Goal: Task Accomplishment & Management: Complete application form

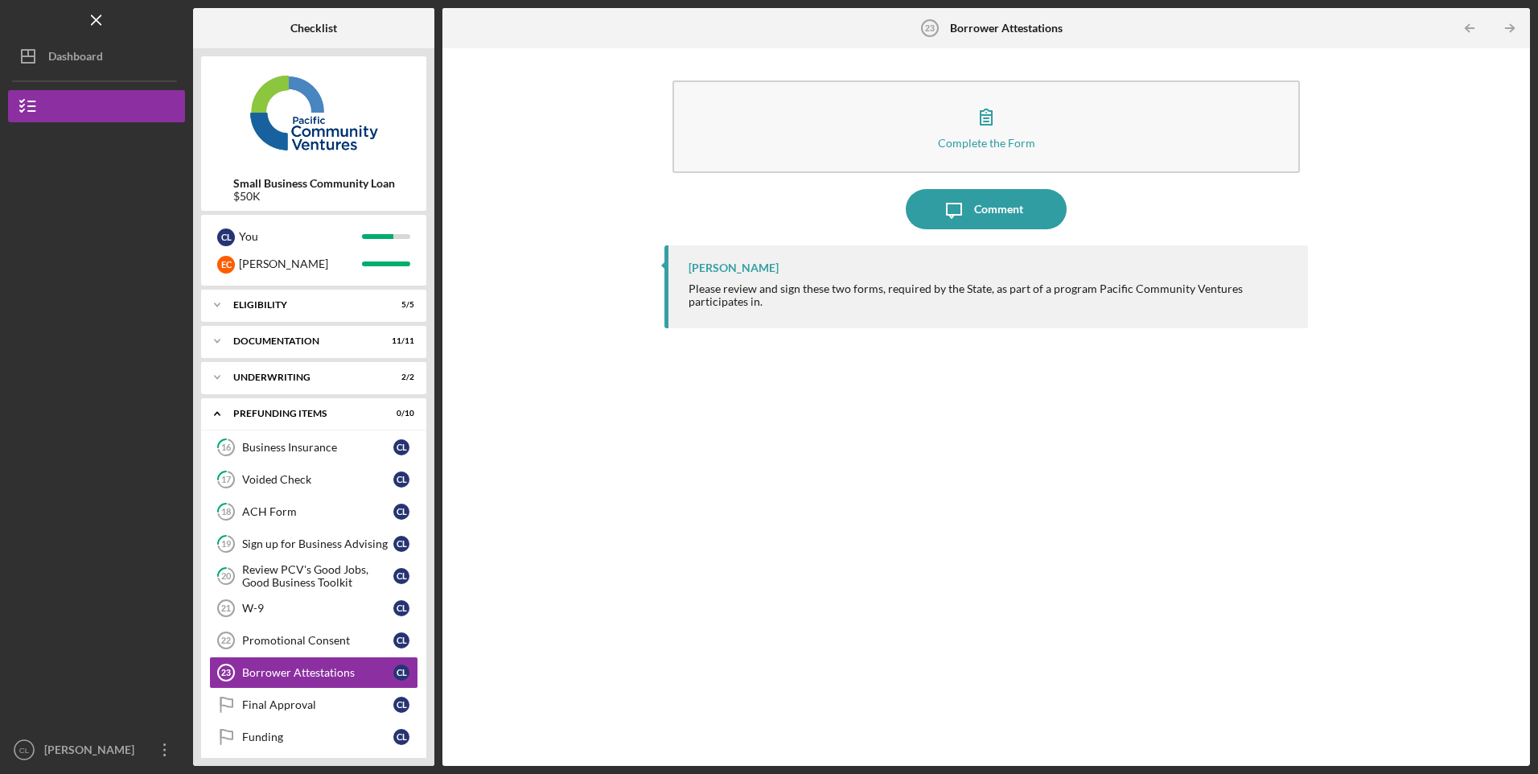
scroll to position [11, 0]
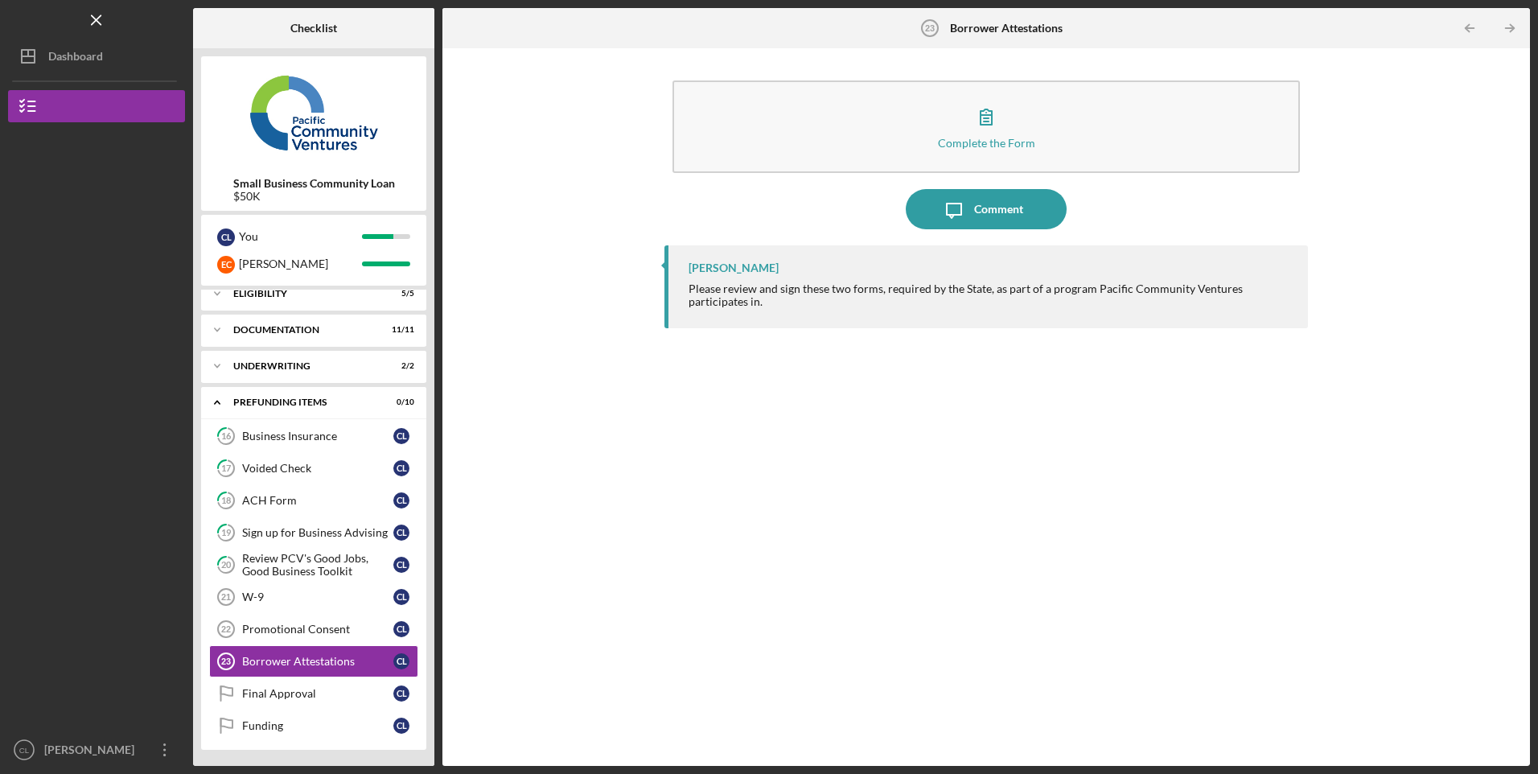
click at [321, 635] on div "Promotional Consent" at bounding box center [317, 629] width 151 height 13
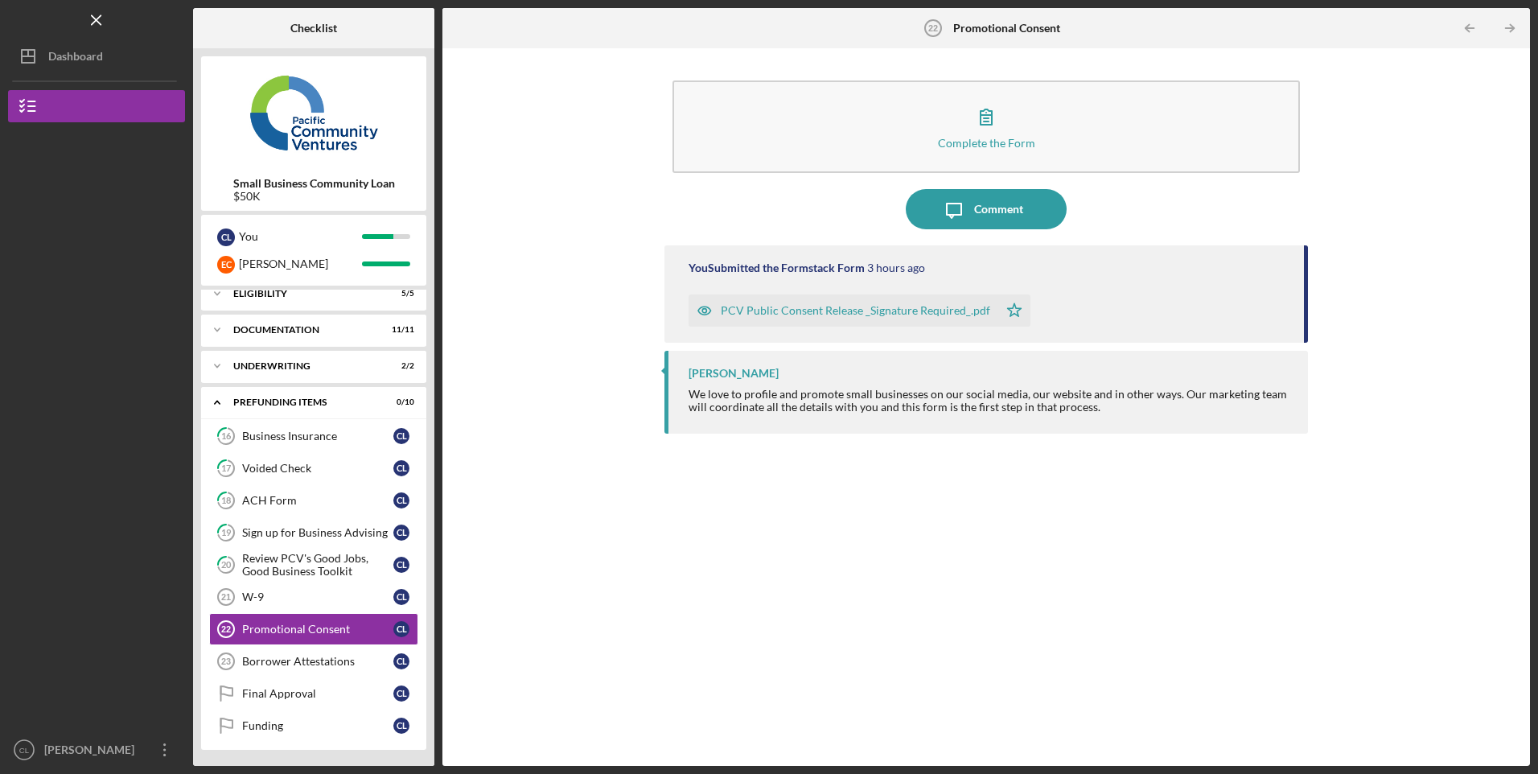
click at [874, 312] on div "PCV Public Consent Release _Signature Required_.pdf" at bounding box center [855, 310] width 269 height 13
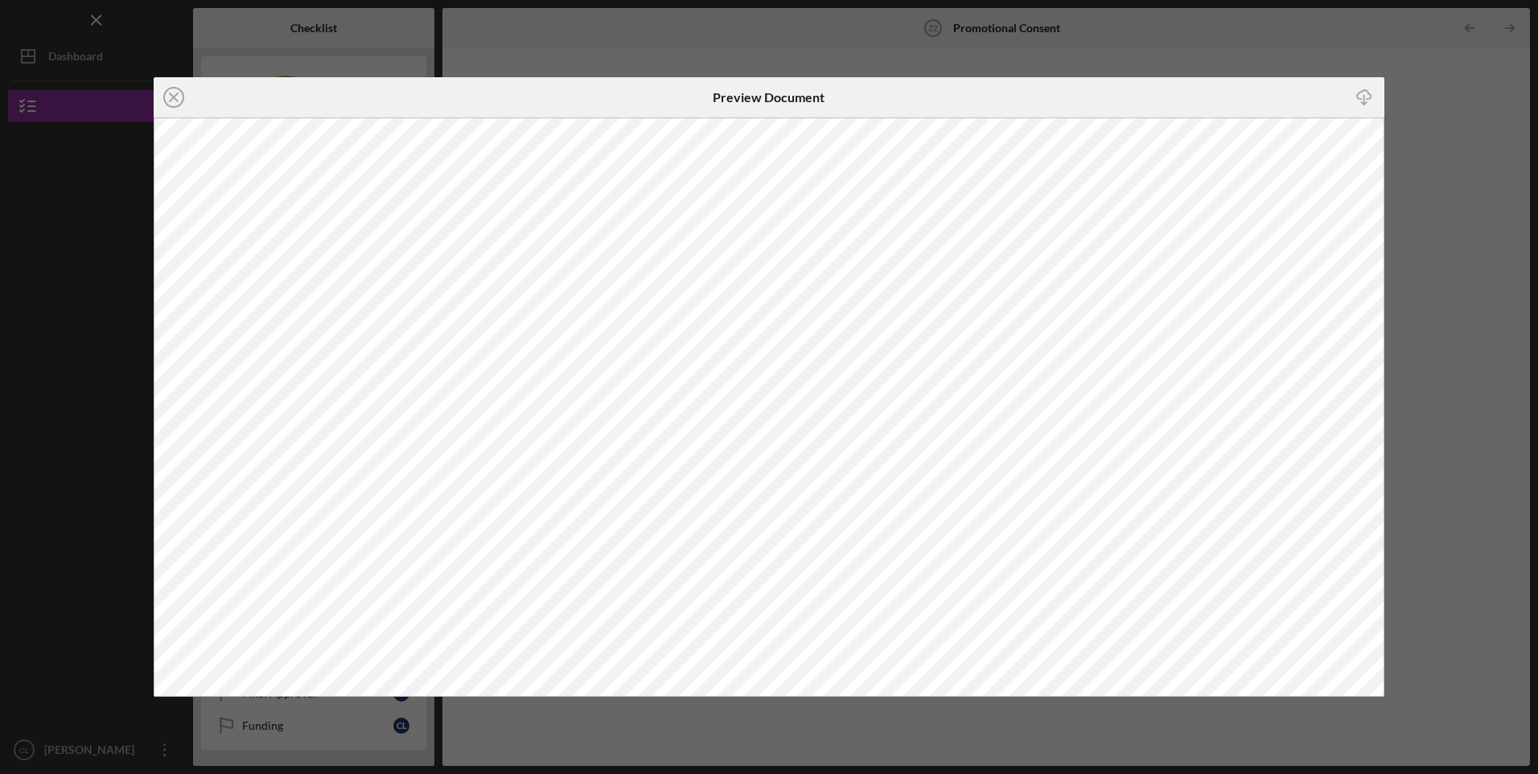
click at [174, 97] on line at bounding box center [174, 97] width 8 height 8
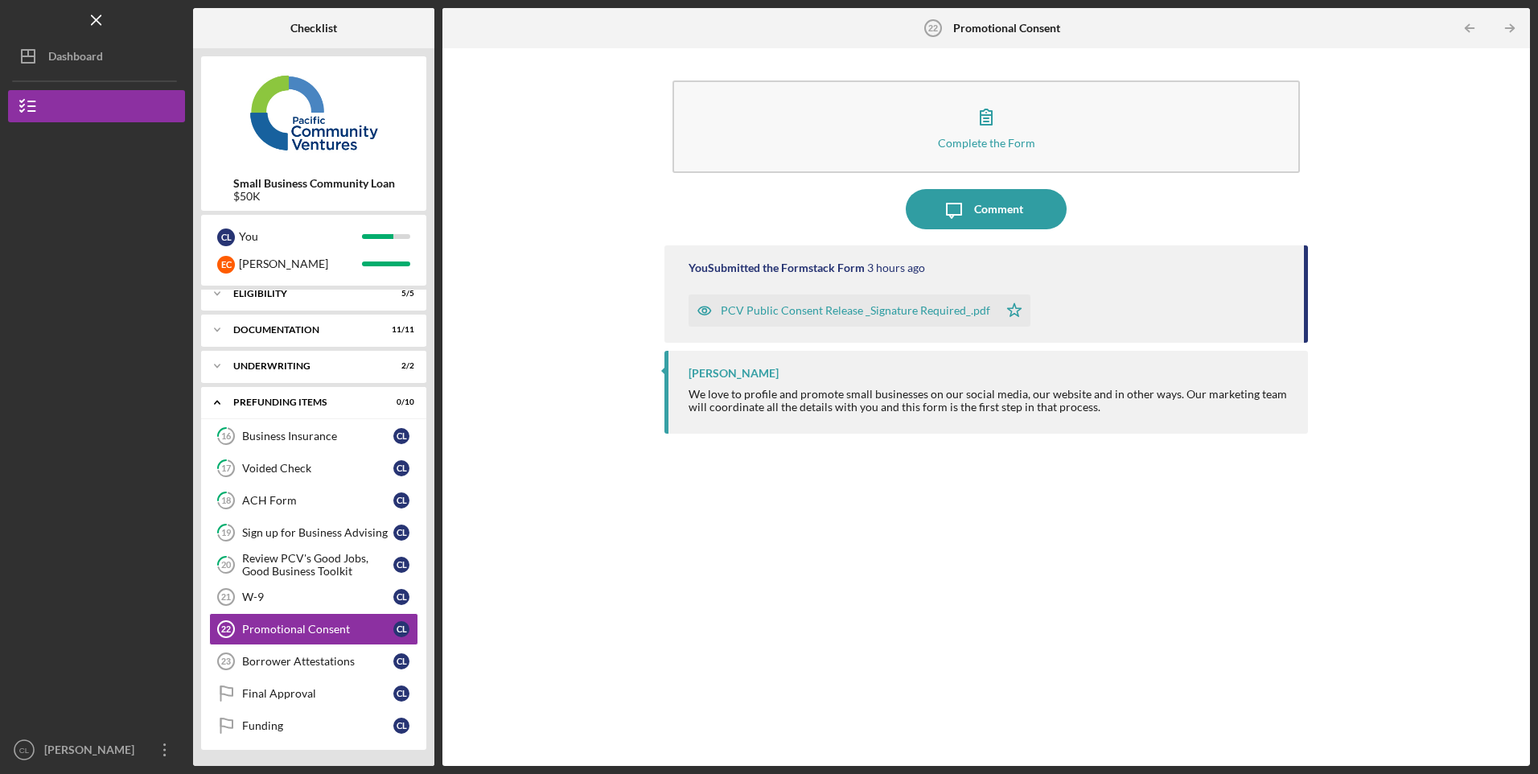
click at [291, 667] on div "Borrower Attestations" at bounding box center [317, 661] width 151 height 13
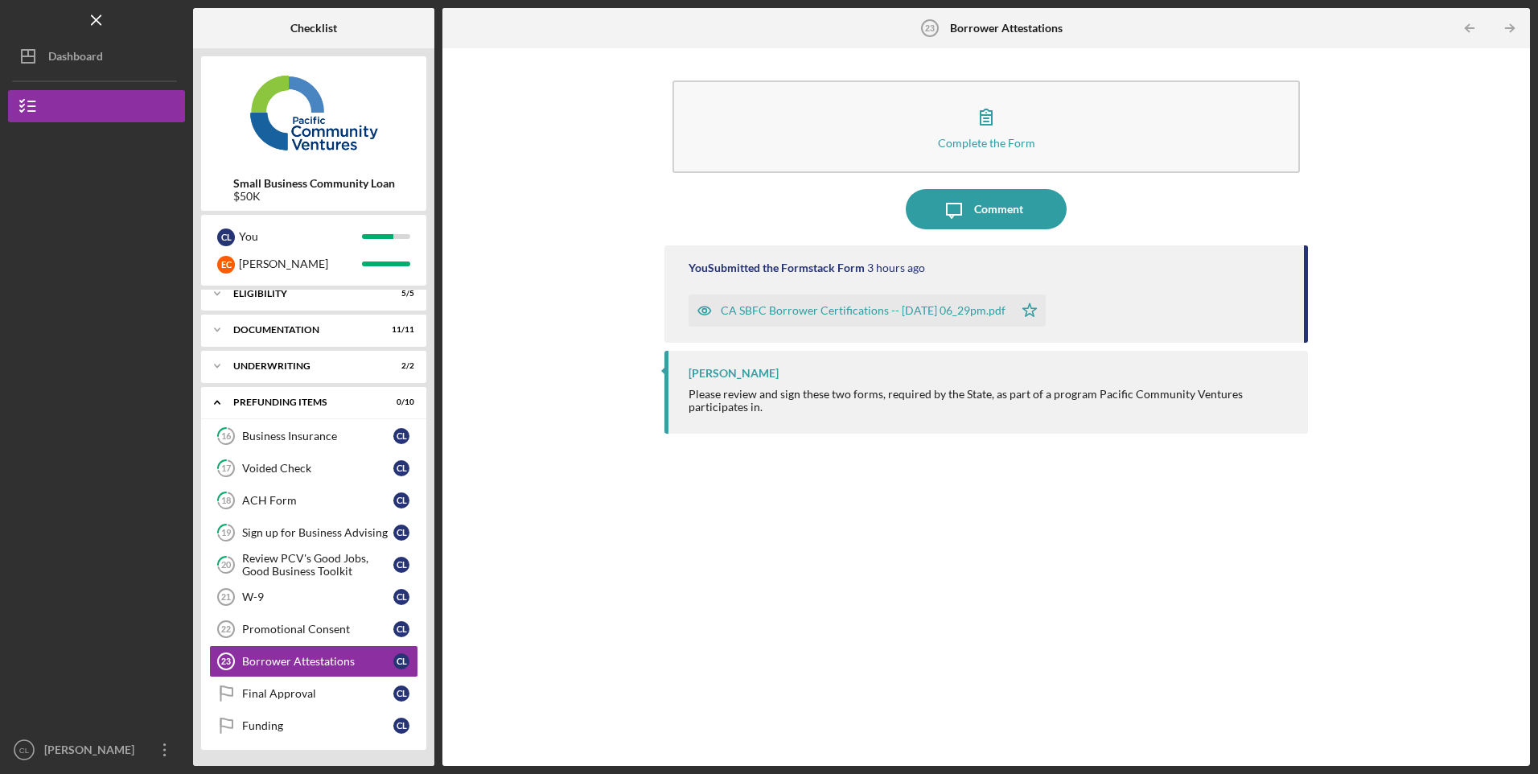
click at [271, 597] on div "W-9" at bounding box center [317, 596] width 151 height 13
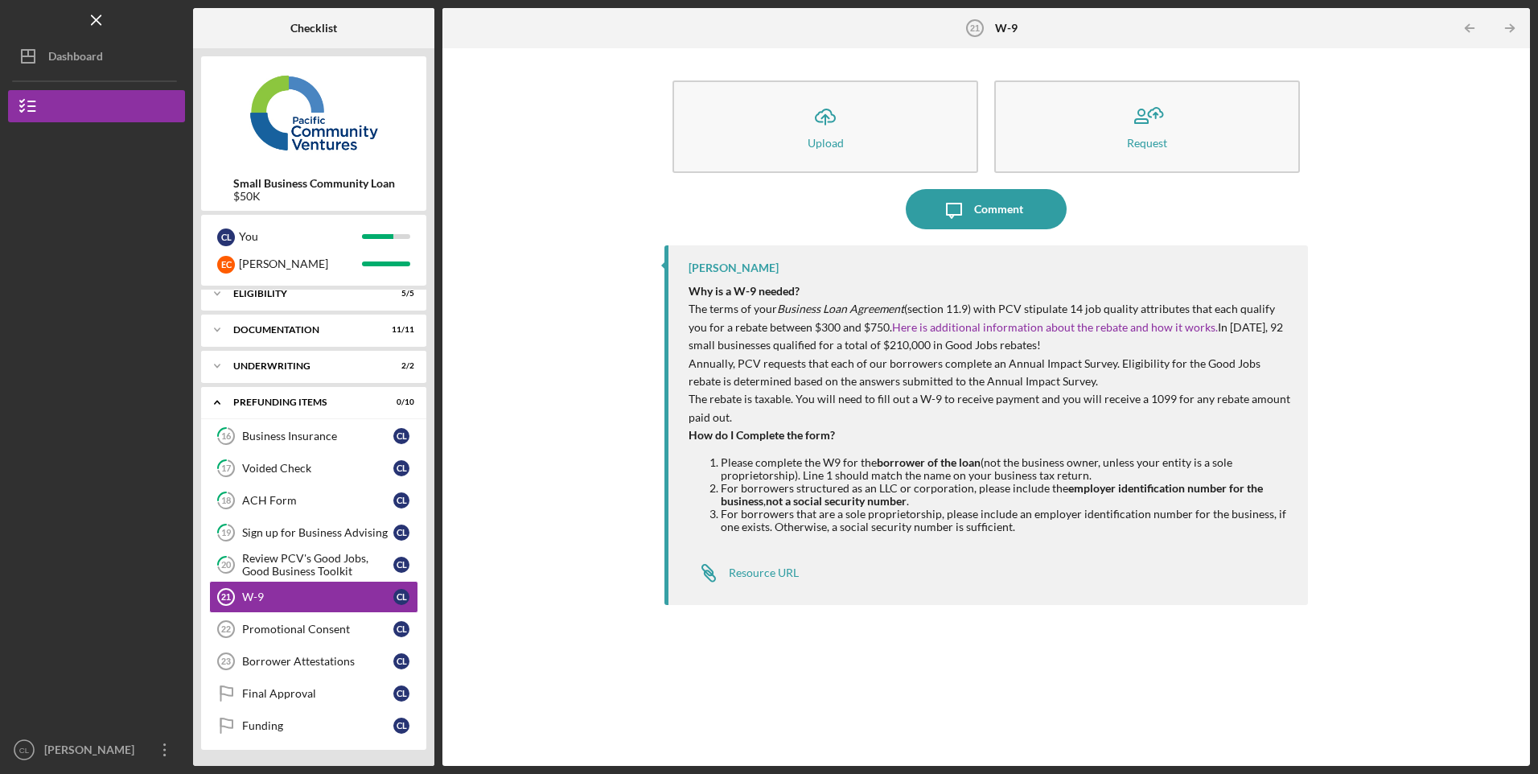
click at [776, 132] on button "Icon/Upload Upload" at bounding box center [826, 126] width 306 height 93
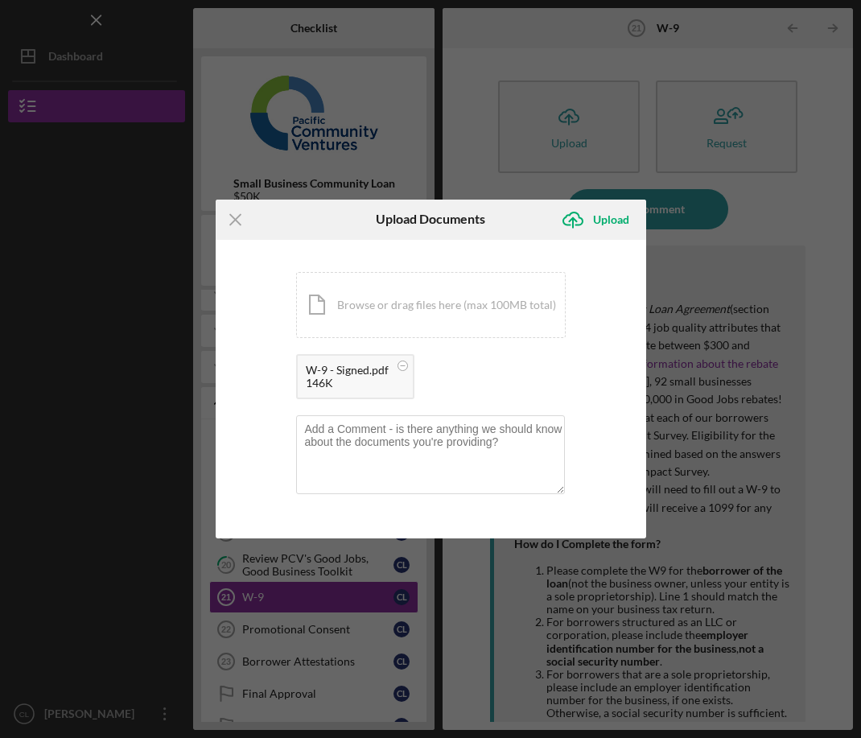
click at [602, 216] on div "Upload" at bounding box center [611, 220] width 36 height 32
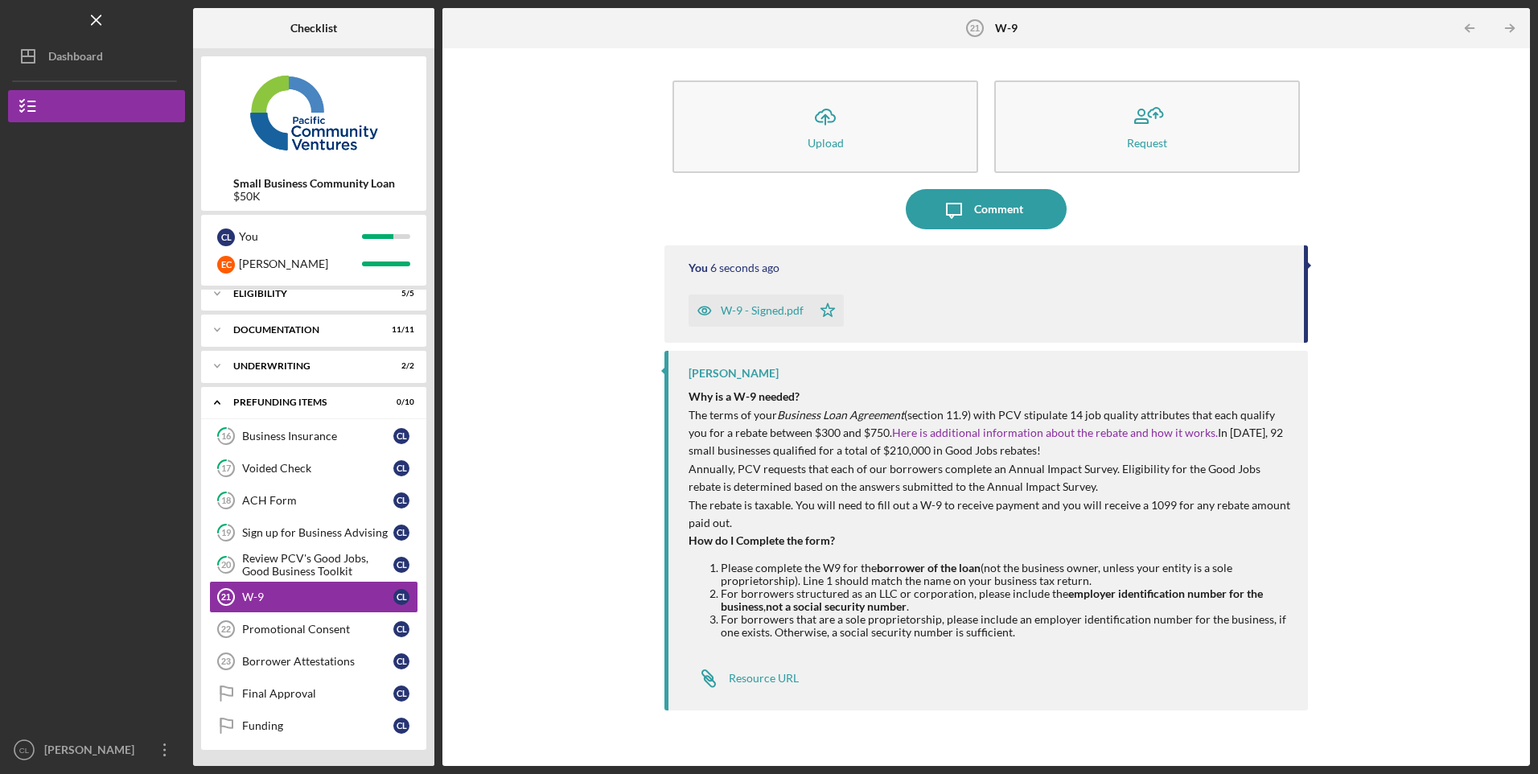
click at [311, 661] on div "Borrower Attestations" at bounding box center [317, 661] width 151 height 13
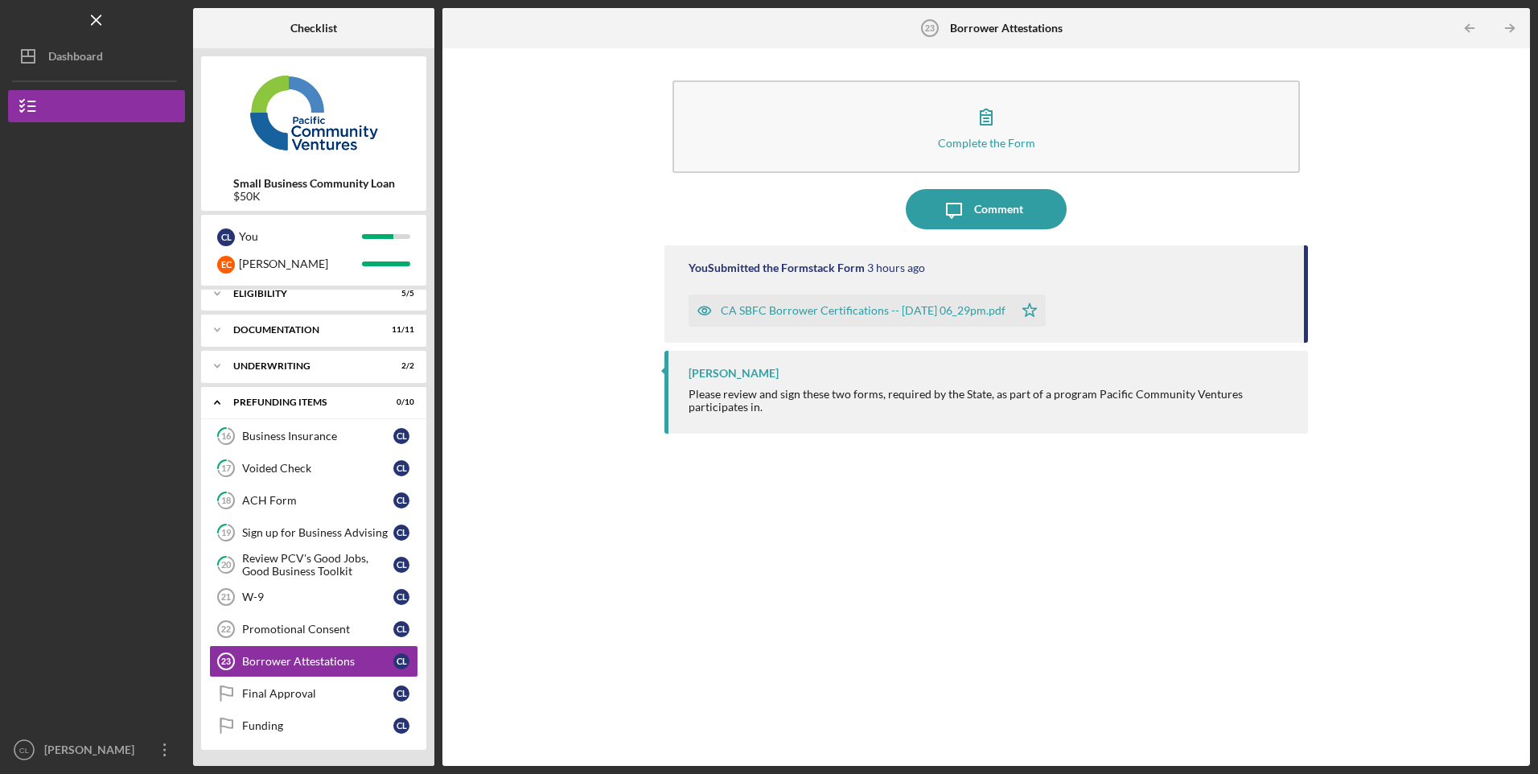
click at [306, 640] on link "Promotional Consent 22 Promotional Consent C L" at bounding box center [313, 629] width 209 height 32
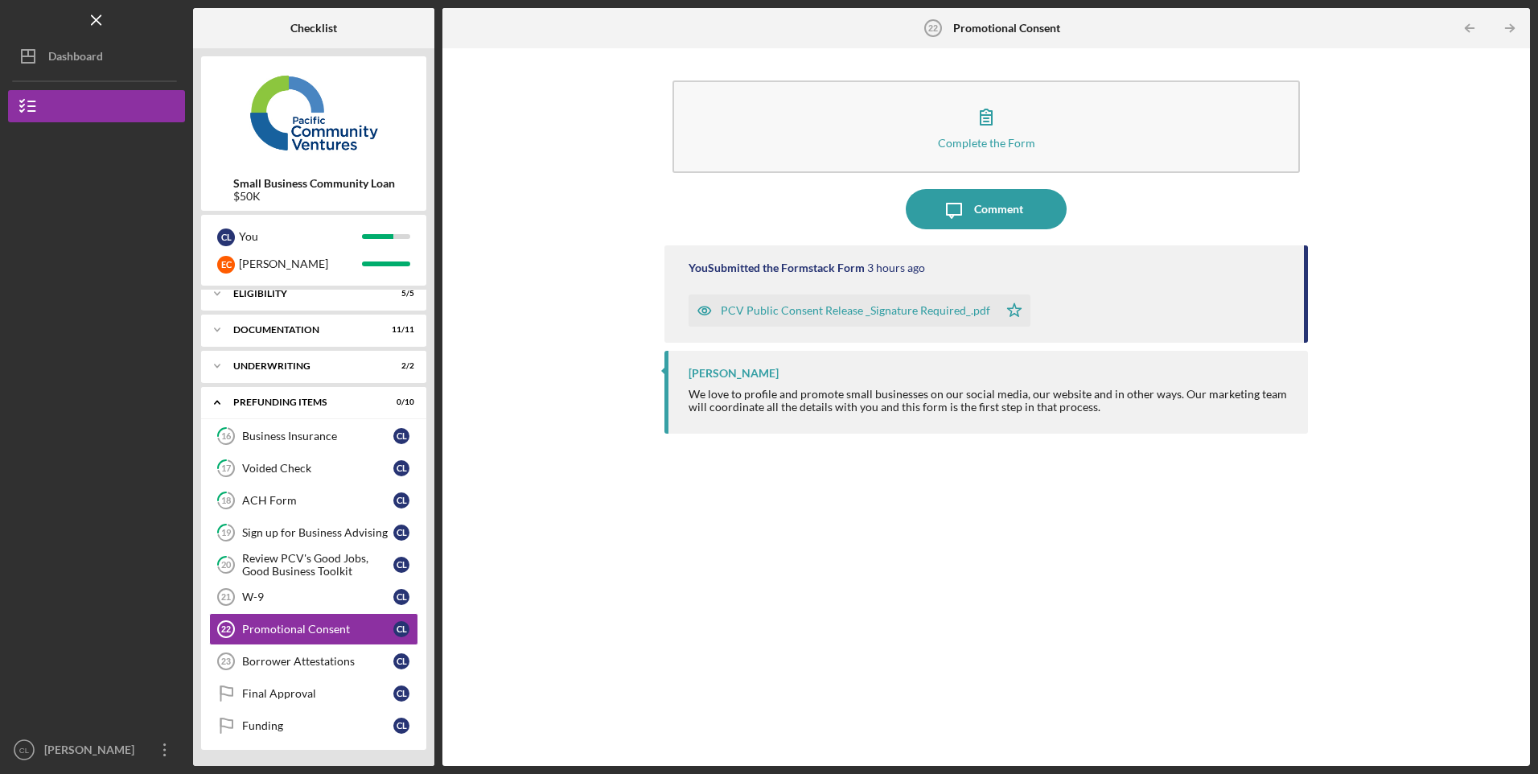
click at [301, 687] on link "Final Approval Final Approval C L" at bounding box center [313, 693] width 209 height 32
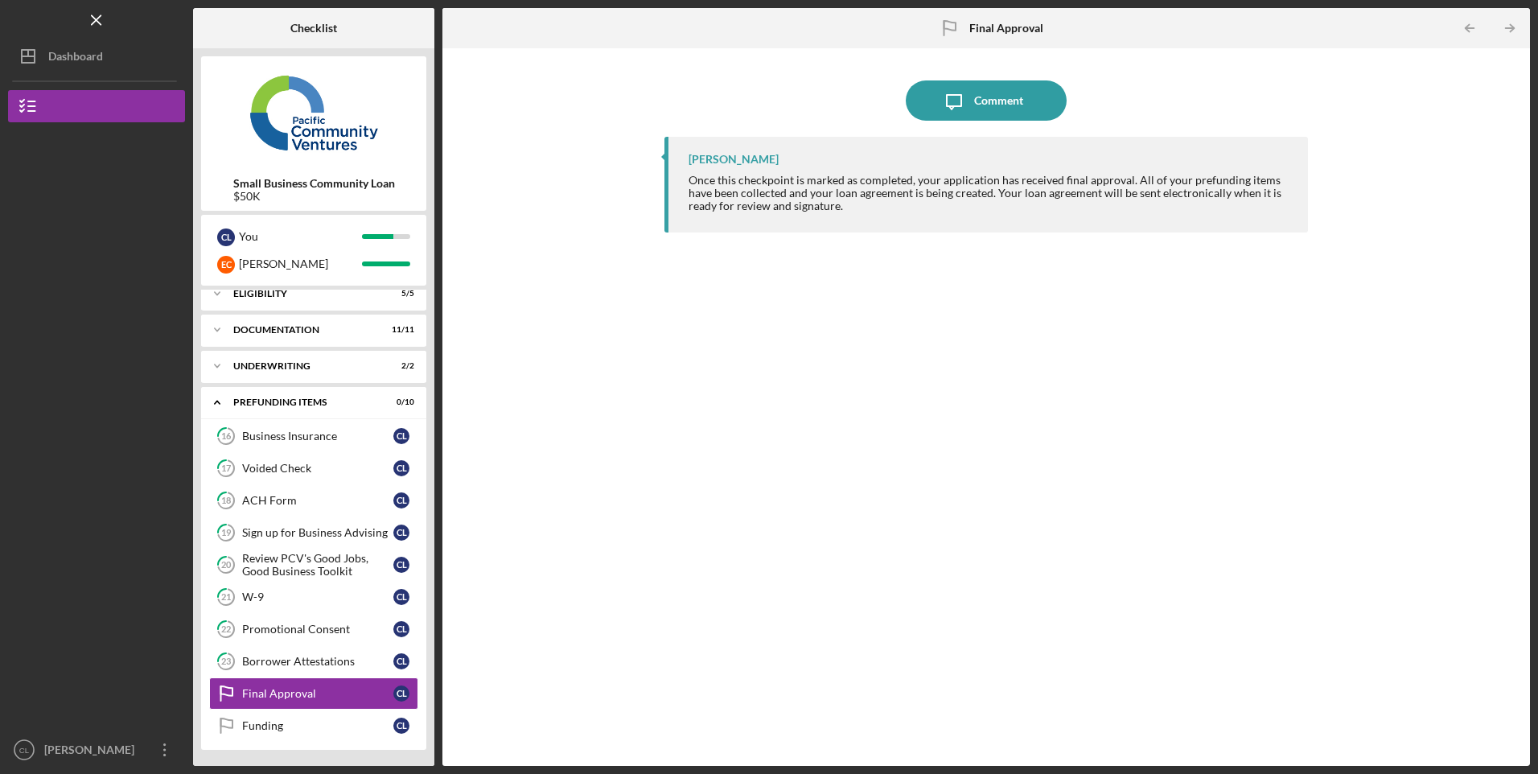
click at [115, 750] on div "[PERSON_NAME]" at bounding box center [92, 752] width 105 height 36
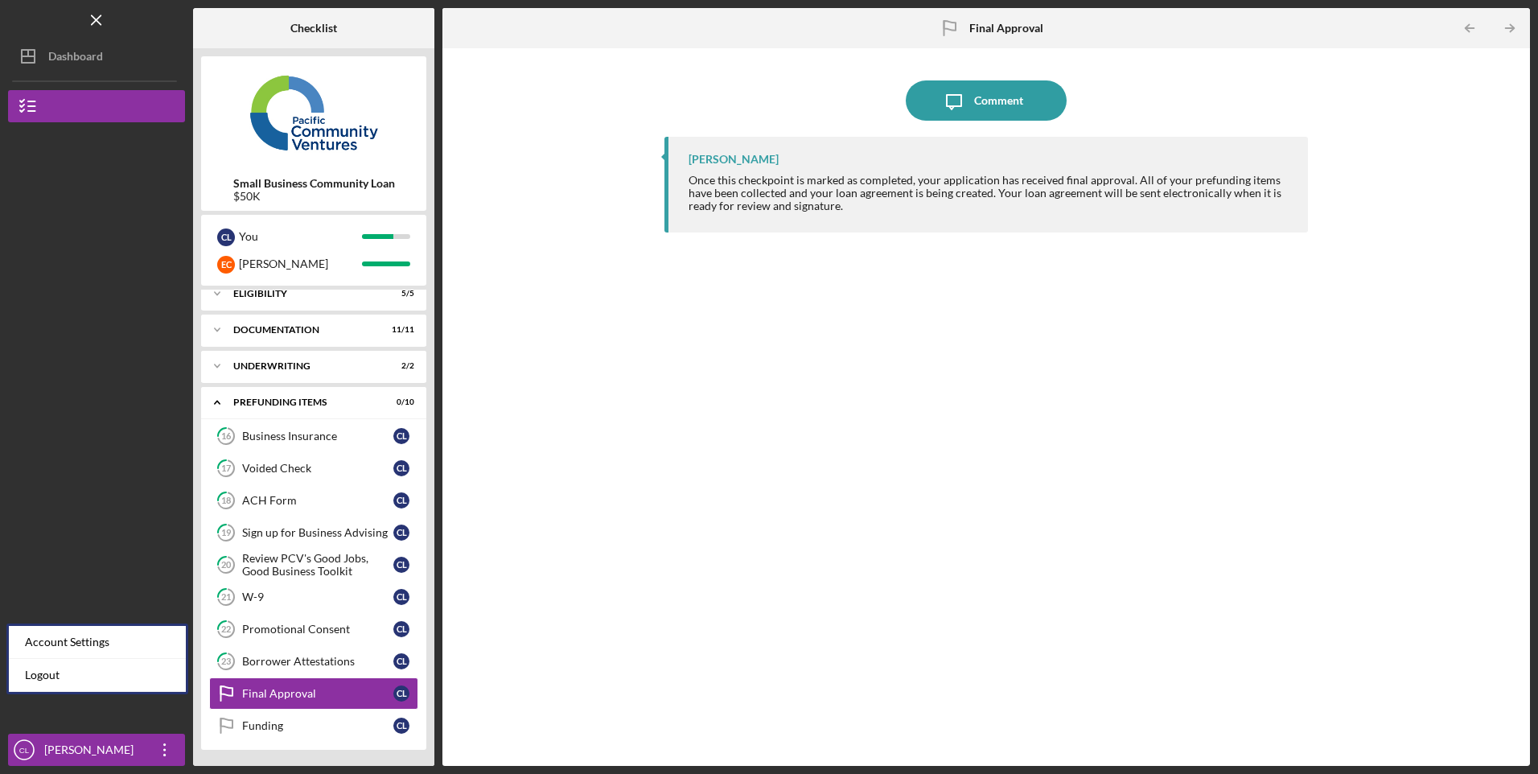
click at [71, 680] on link "Logout" at bounding box center [97, 675] width 177 height 33
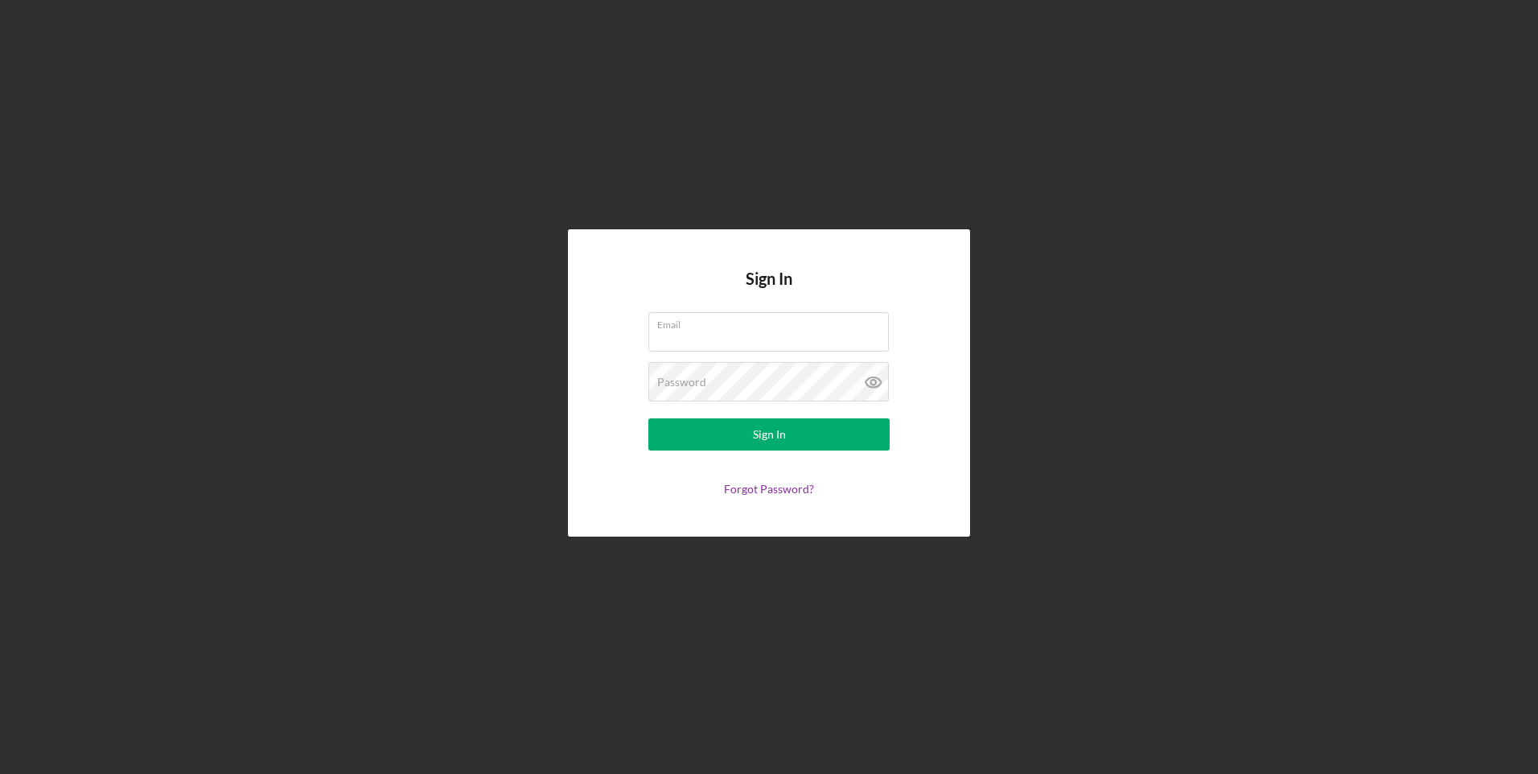
type input "[EMAIL_ADDRESS][DOMAIN_NAME]"
